Goal: Information Seeking & Learning: Learn about a topic

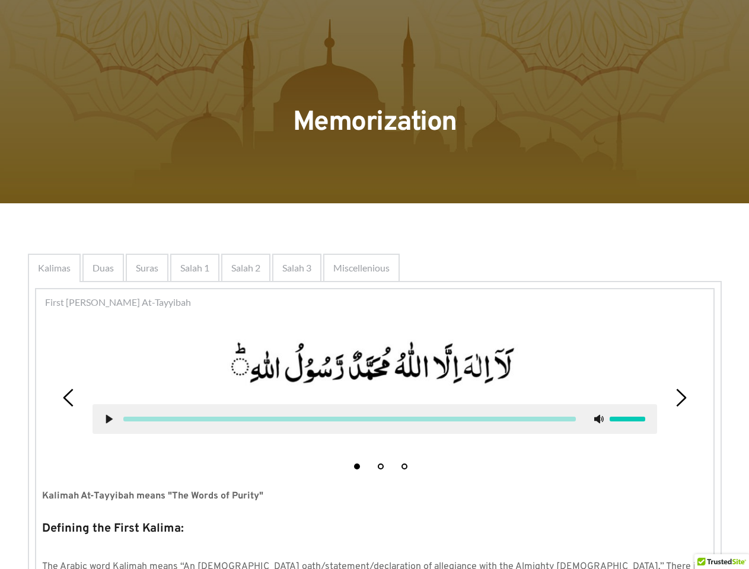
click at [375, 268] on span "Miscellenious" at bounding box center [361, 268] width 56 height 14
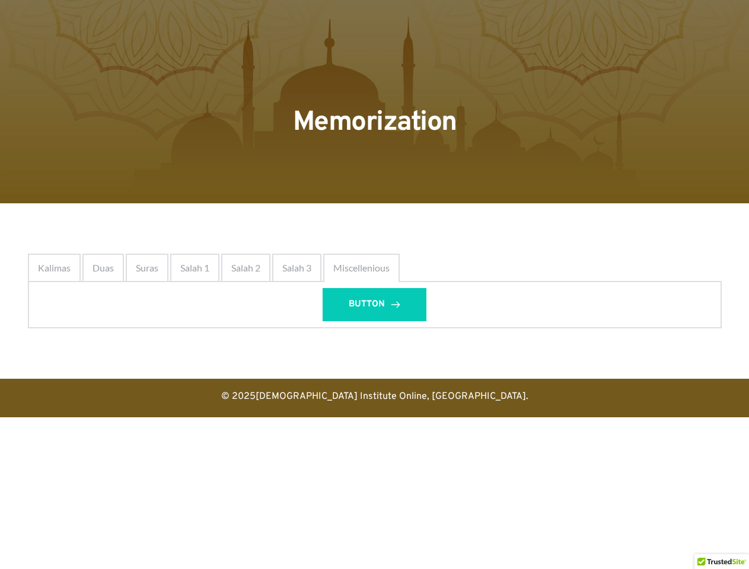
click at [375, 303] on span "BUTTON" at bounding box center [367, 305] width 36 height 14
click at [69, 398] on p "© 2025 Quran Institute Online, [GEOGRAPHIC_DATA] ." at bounding box center [374, 397] width 749 height 18
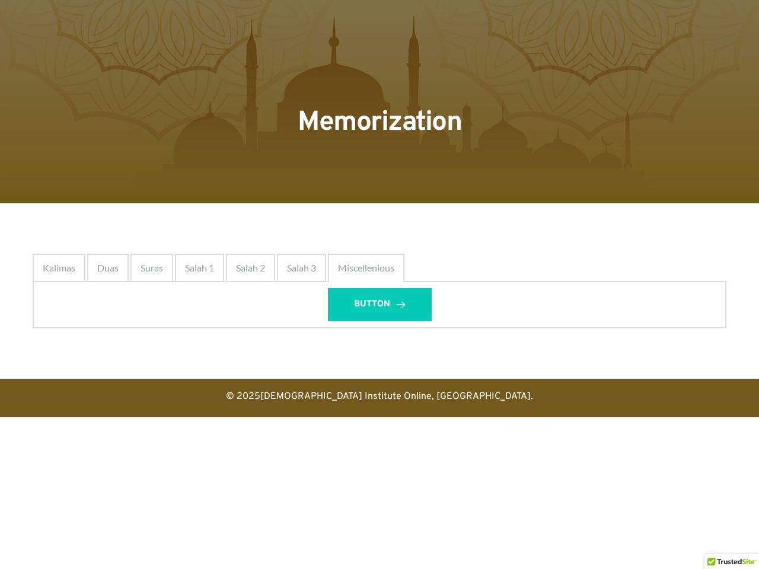
click at [375, 391] on link "[DEMOGRAPHIC_DATA] Institute Online, [GEOGRAPHIC_DATA]" at bounding box center [395, 397] width 271 height 12
click at [375, 418] on html "Skip to the content Memorization Kalimas Duas Suras [DEMOGRAPHIC_DATA] 1 Salah …" at bounding box center [379, 209] width 759 height 418
click at [712, 418] on html "Skip to the content Memorization Kalimas Duas Suras [DEMOGRAPHIC_DATA] 1 Salah …" at bounding box center [379, 209] width 759 height 418
click at [681, 398] on p "© 2025 Quran Institute Online, [GEOGRAPHIC_DATA] ." at bounding box center [379, 397] width 759 height 18
click at [357, 418] on html "Skip to the content Memorization Kalimas Duas Suras [DEMOGRAPHIC_DATA] 1 Salah …" at bounding box center [379, 209] width 759 height 418
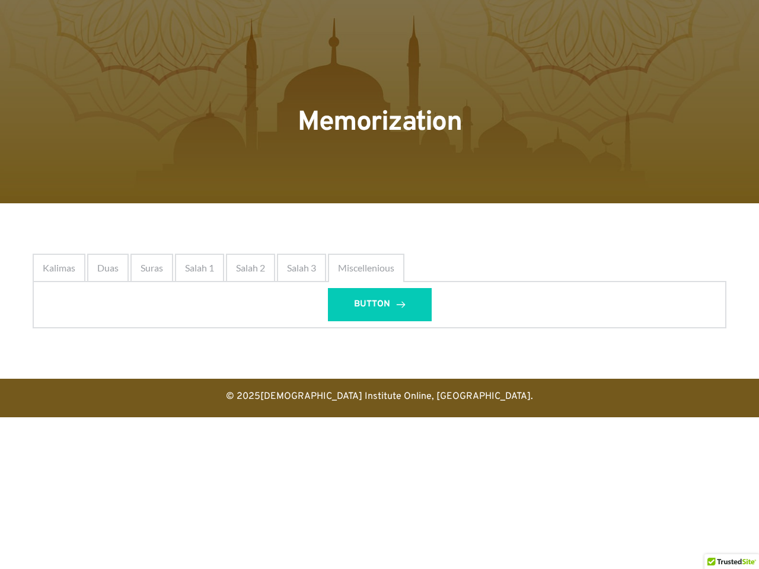
click at [381, 418] on html "Skip to the content Memorization Kalimas Duas Suras [DEMOGRAPHIC_DATA] 1 Salah …" at bounding box center [379, 209] width 759 height 418
